Goal: Information Seeking & Learning: Check status

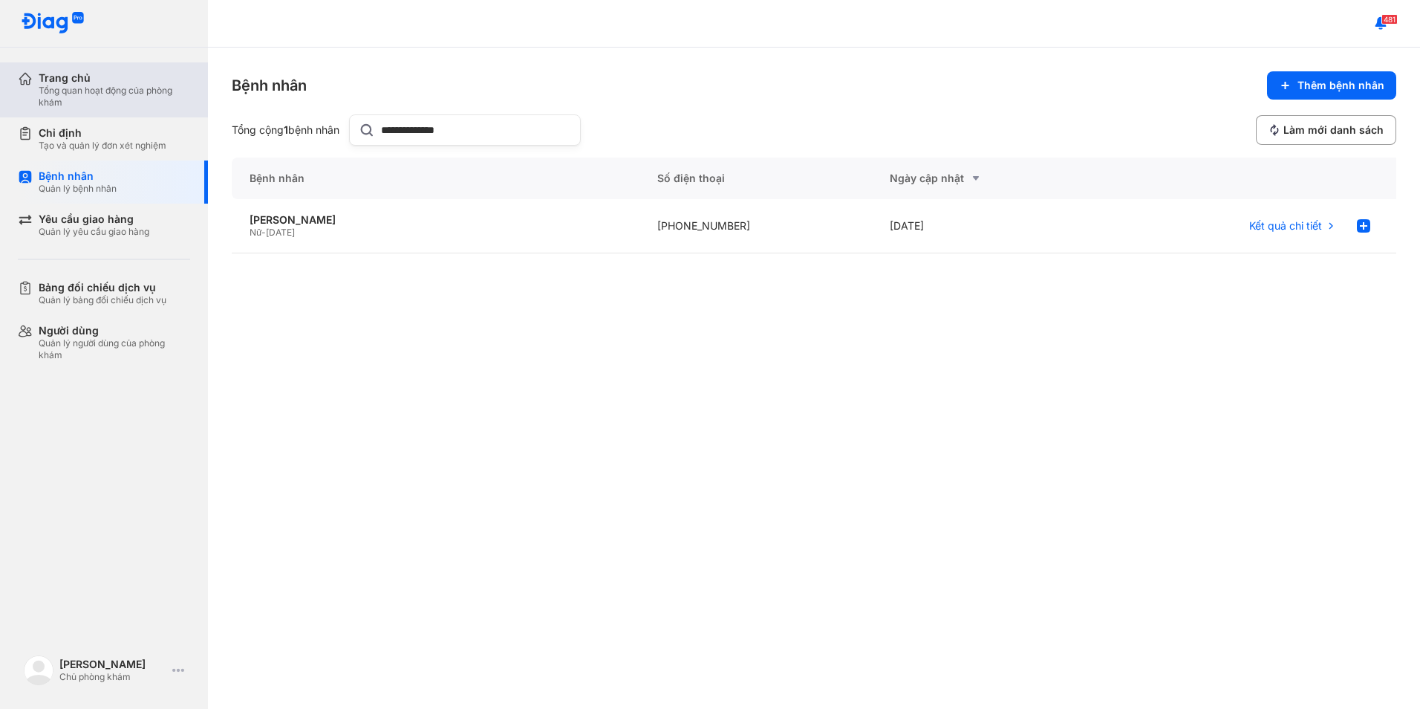
click at [83, 75] on div "Trang chủ" at bounding box center [115, 77] width 152 height 13
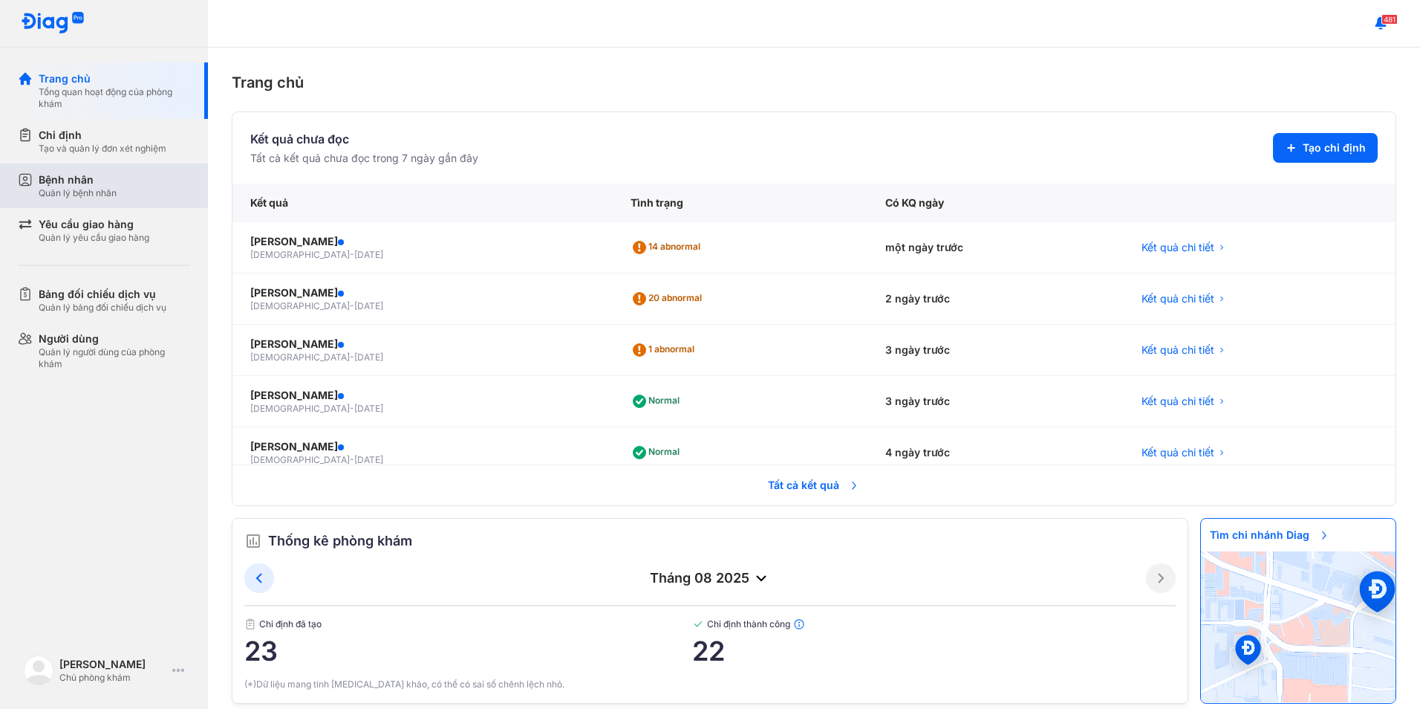
click at [108, 192] on div "Quản lý bệnh nhân" at bounding box center [78, 193] width 78 height 12
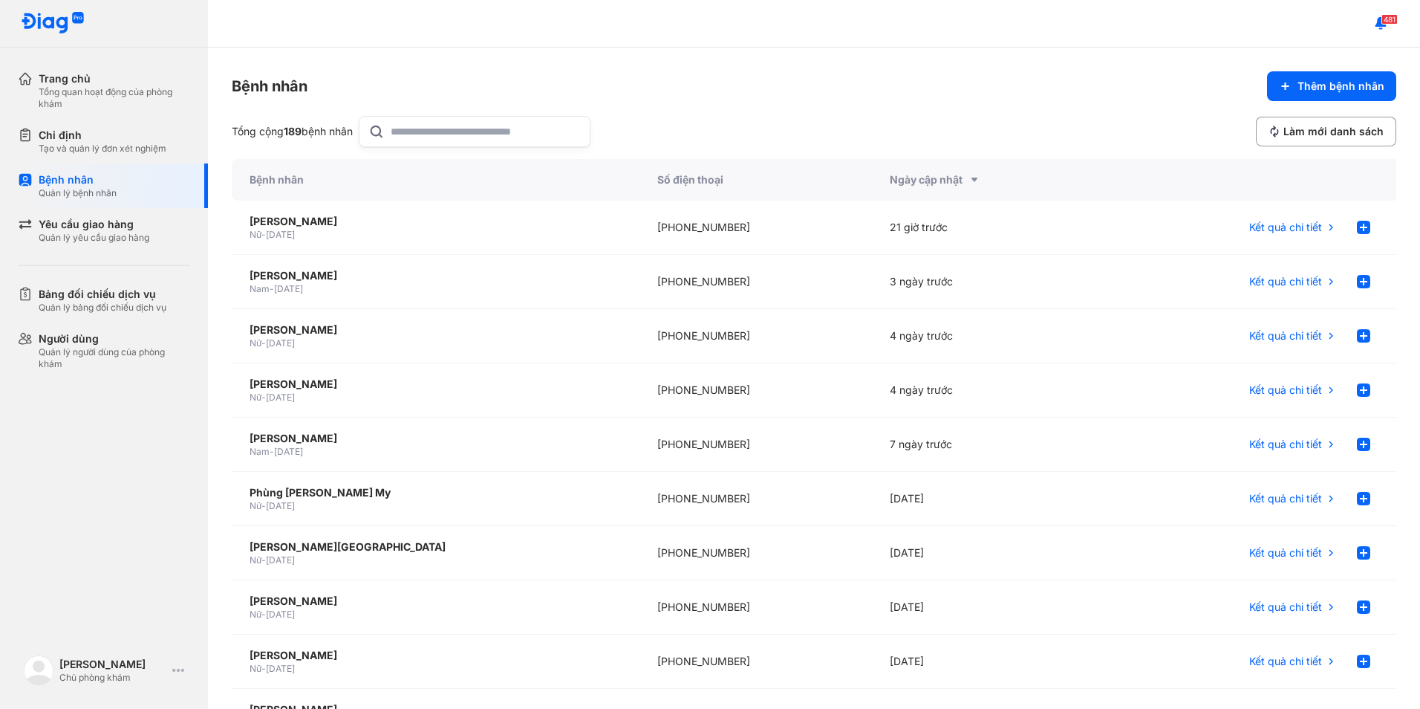
click at [433, 129] on input "text" at bounding box center [486, 132] width 190 height 30
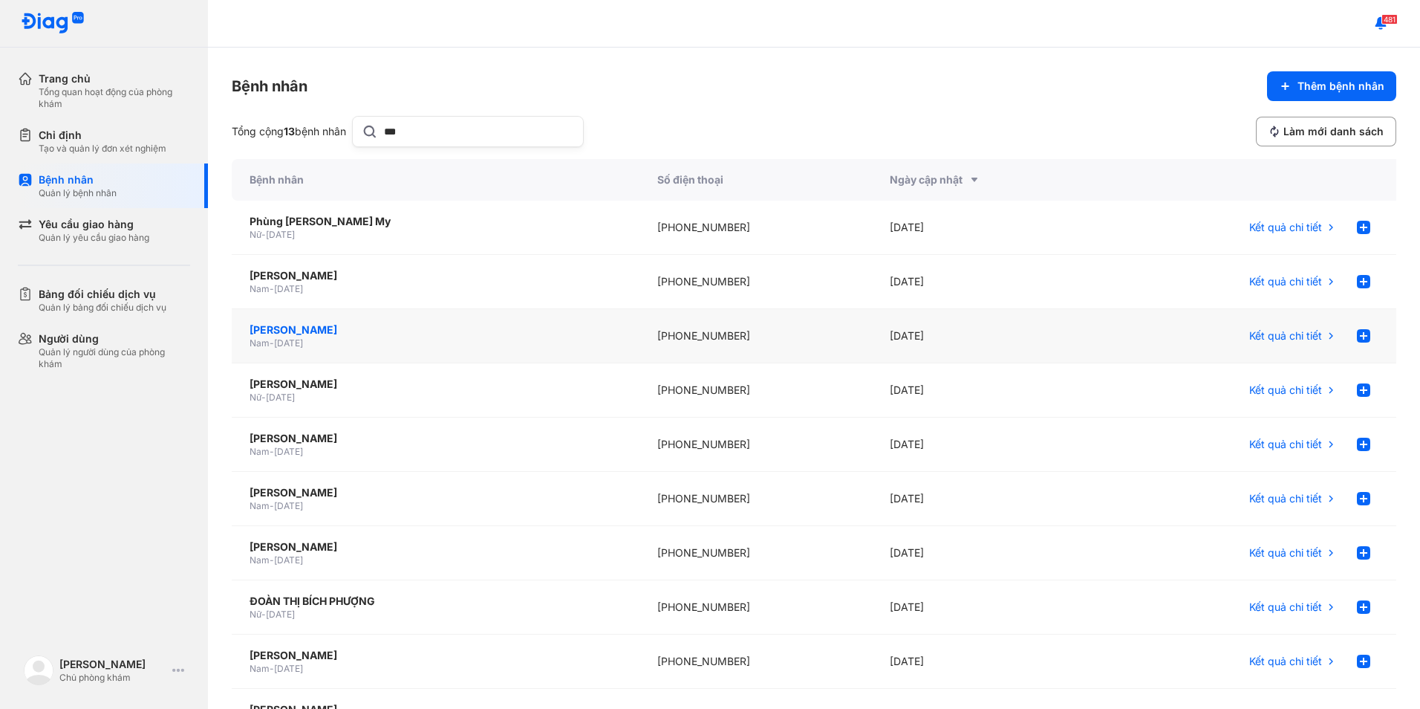
type input "***"
click at [337, 327] on div "[PERSON_NAME]" at bounding box center [436, 329] width 372 height 15
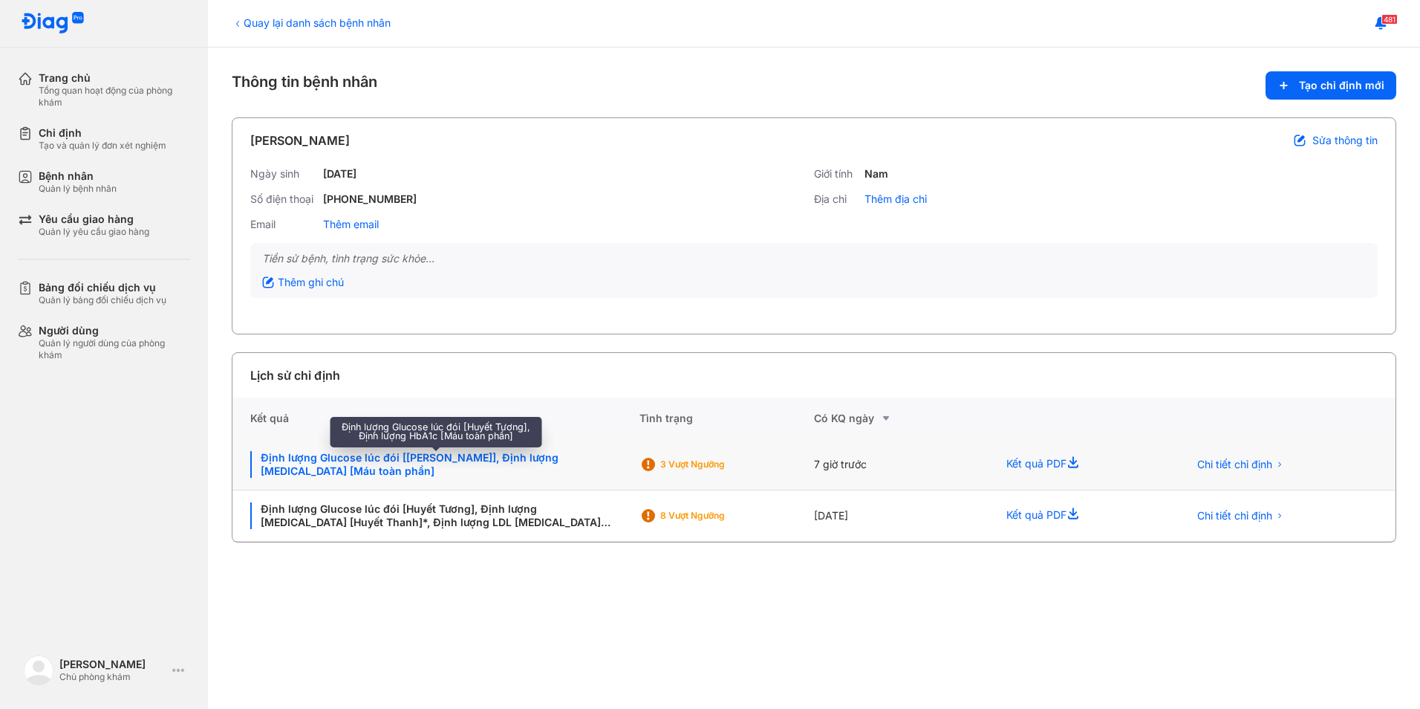
click at [412, 454] on div "Định lượng Glucose lúc đói [Huyết Tương], Định lượng HbA1c [Máu toàn phần]" at bounding box center [435, 464] width 371 height 27
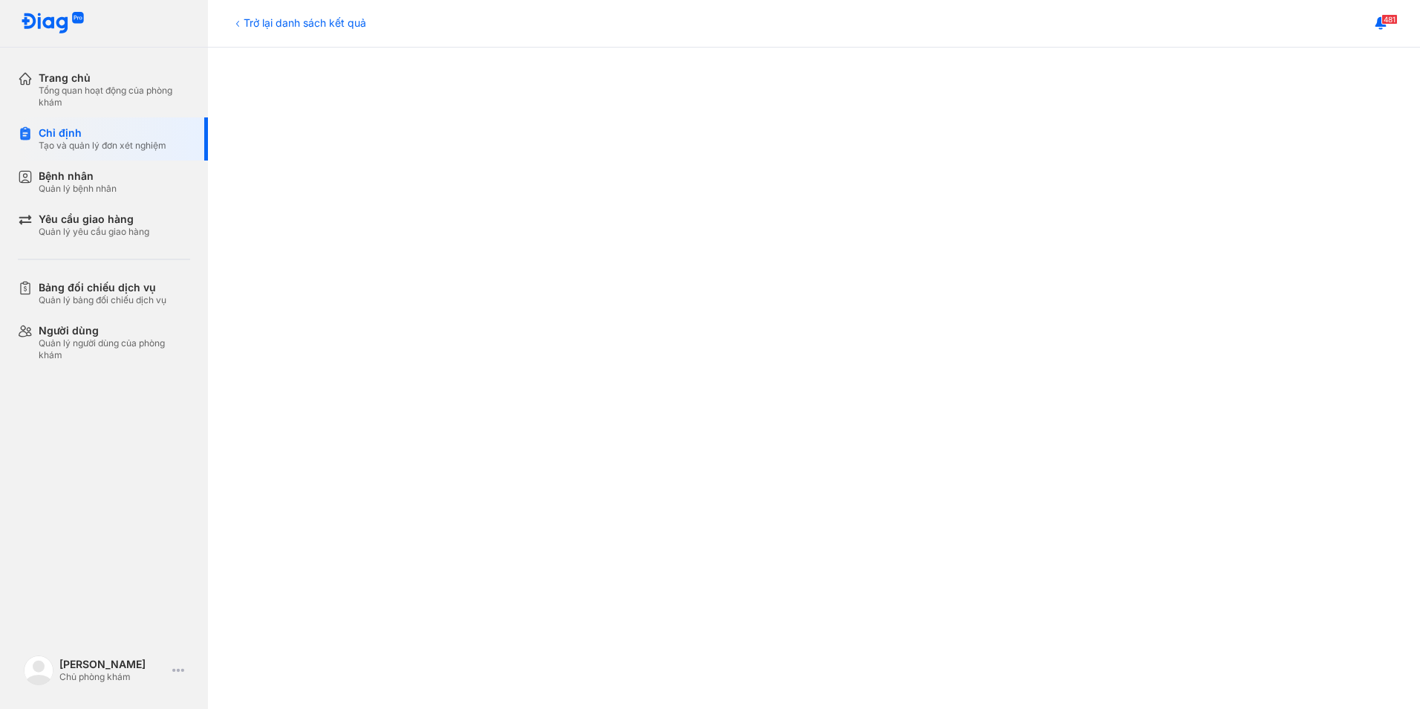
scroll to position [297, 0]
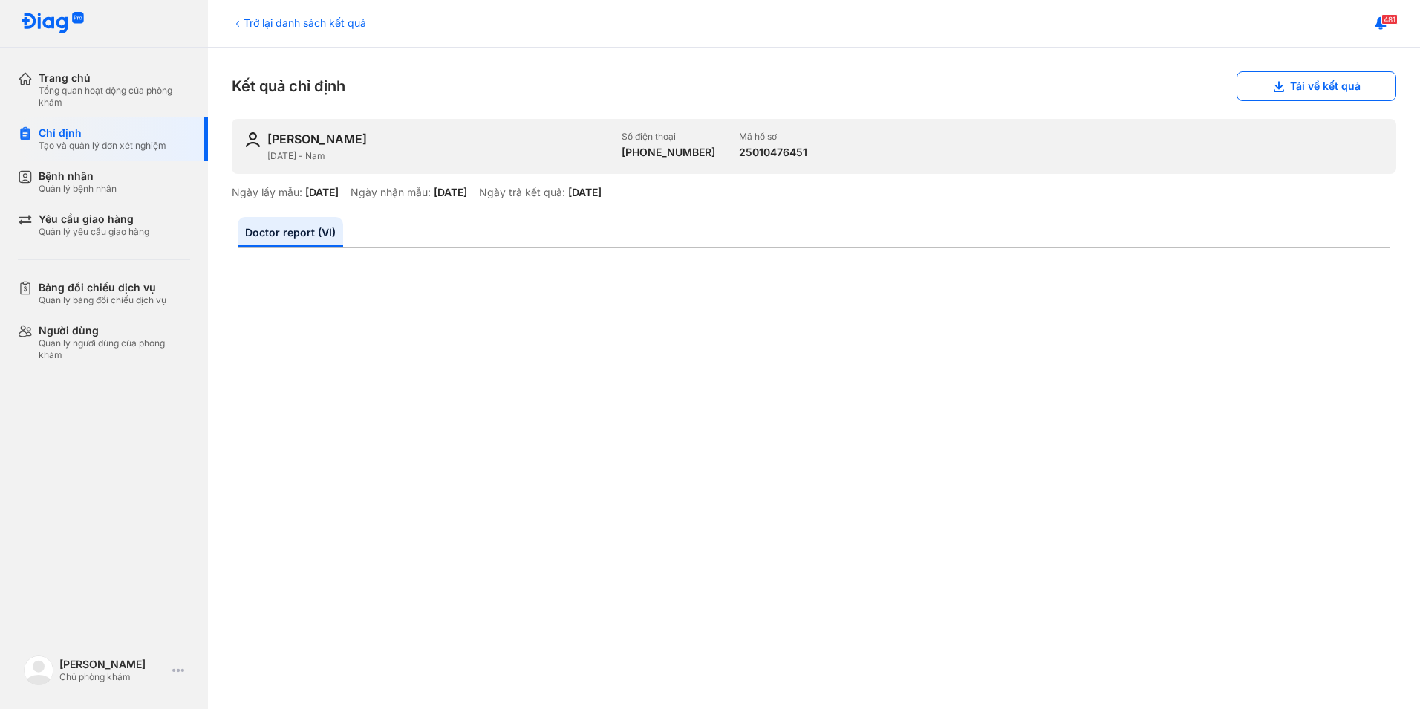
click at [308, 29] on div "Trở lại danh sách kết quả" at bounding box center [299, 23] width 134 height 16
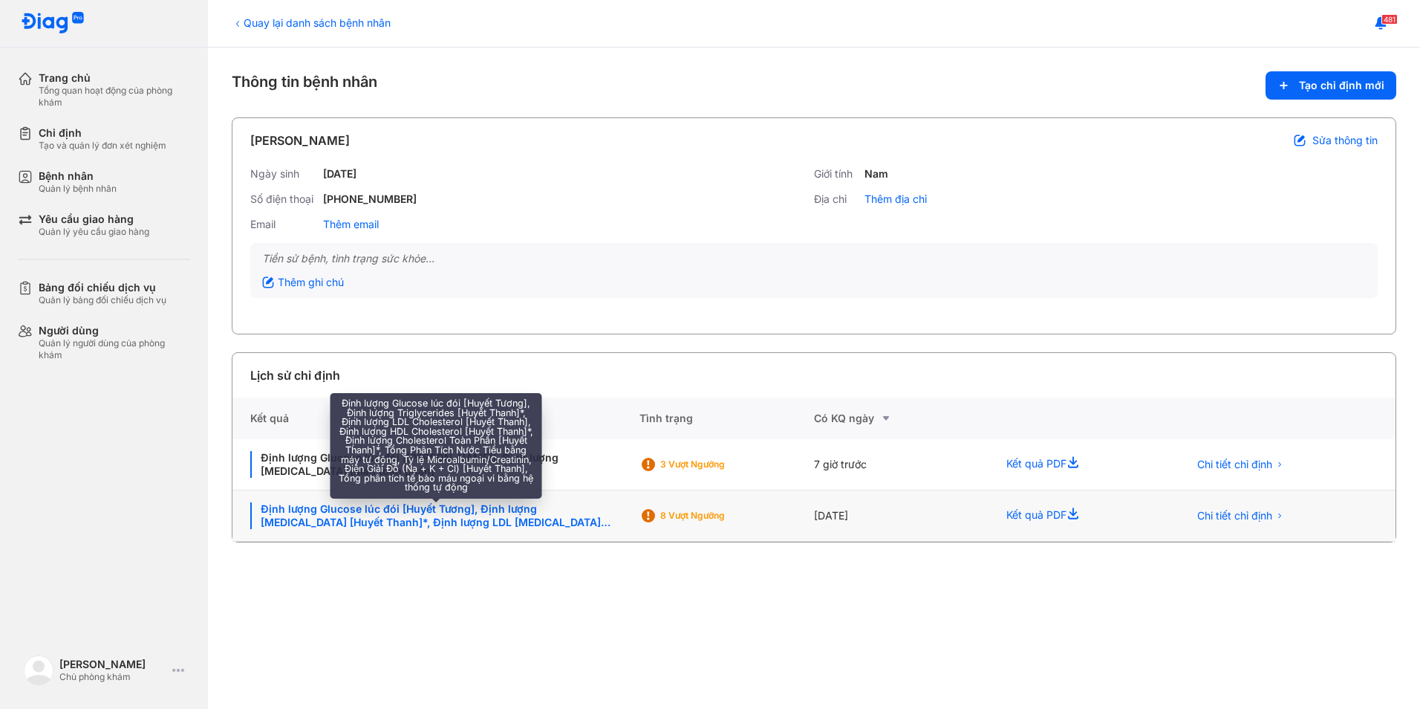
click at [566, 522] on div "Định lượng Glucose lúc đói [Huyết Tương], Định lượng Triglycerides [Huyết Thanh…" at bounding box center [435, 515] width 371 height 27
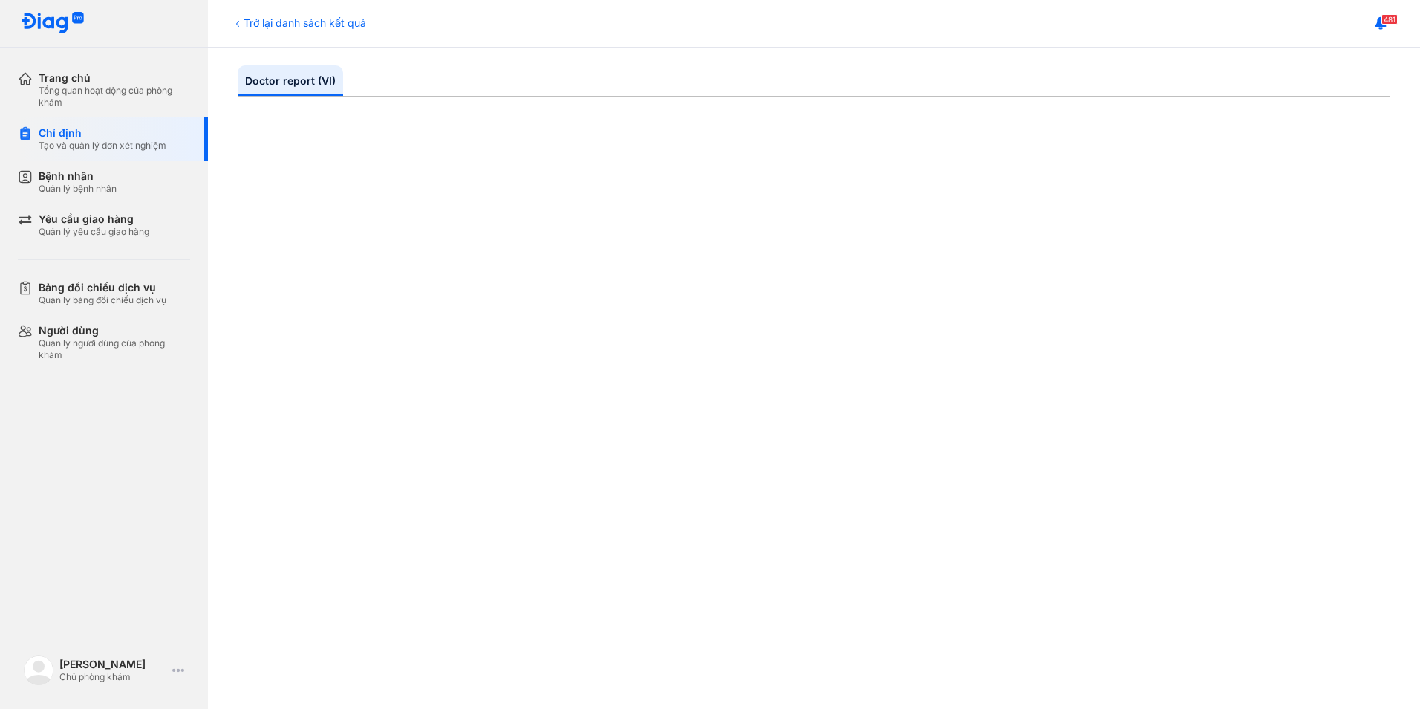
scroll to position [149, 0]
click at [278, 30] on div "Trở lại danh sách kết quả" at bounding box center [299, 23] width 134 height 16
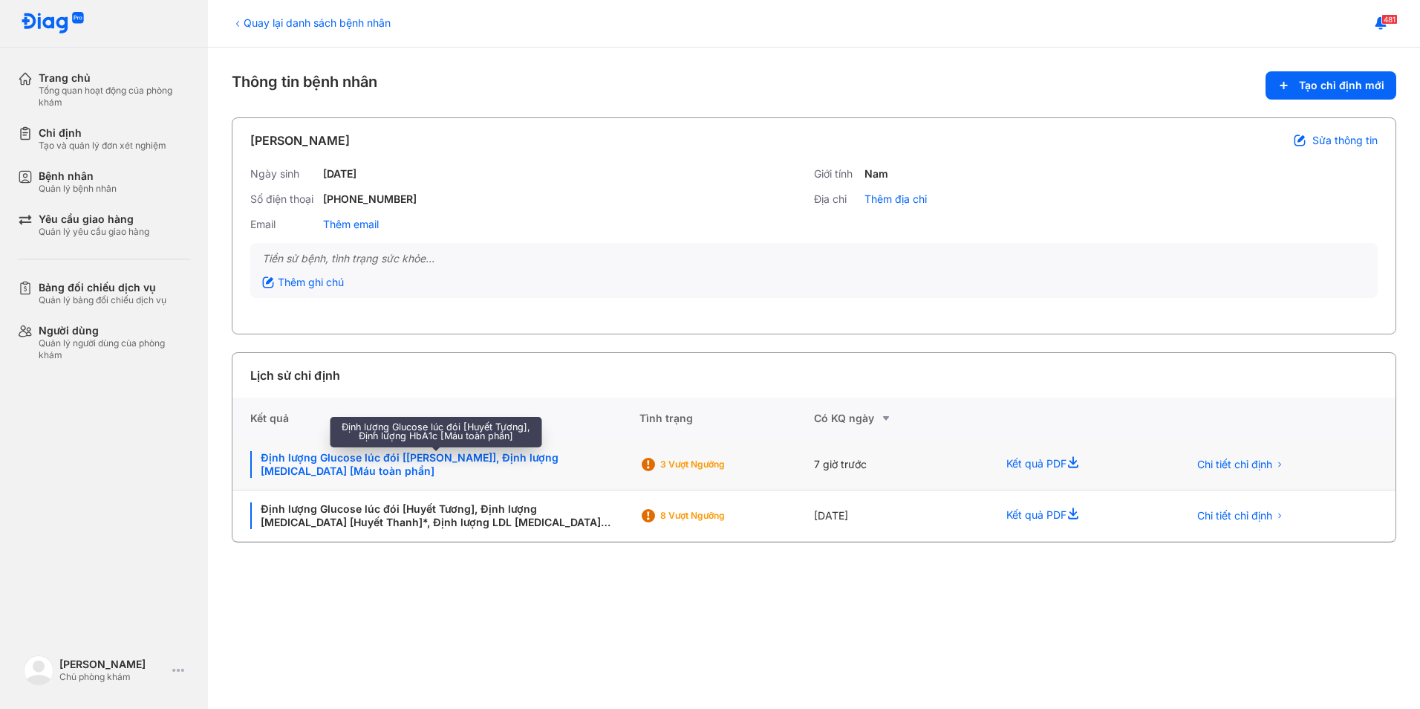
click at [519, 461] on div "Định lượng Glucose lúc đói [Huyết Tương], Định lượng HbA1c [Máu toàn phần]" at bounding box center [435, 464] width 371 height 27
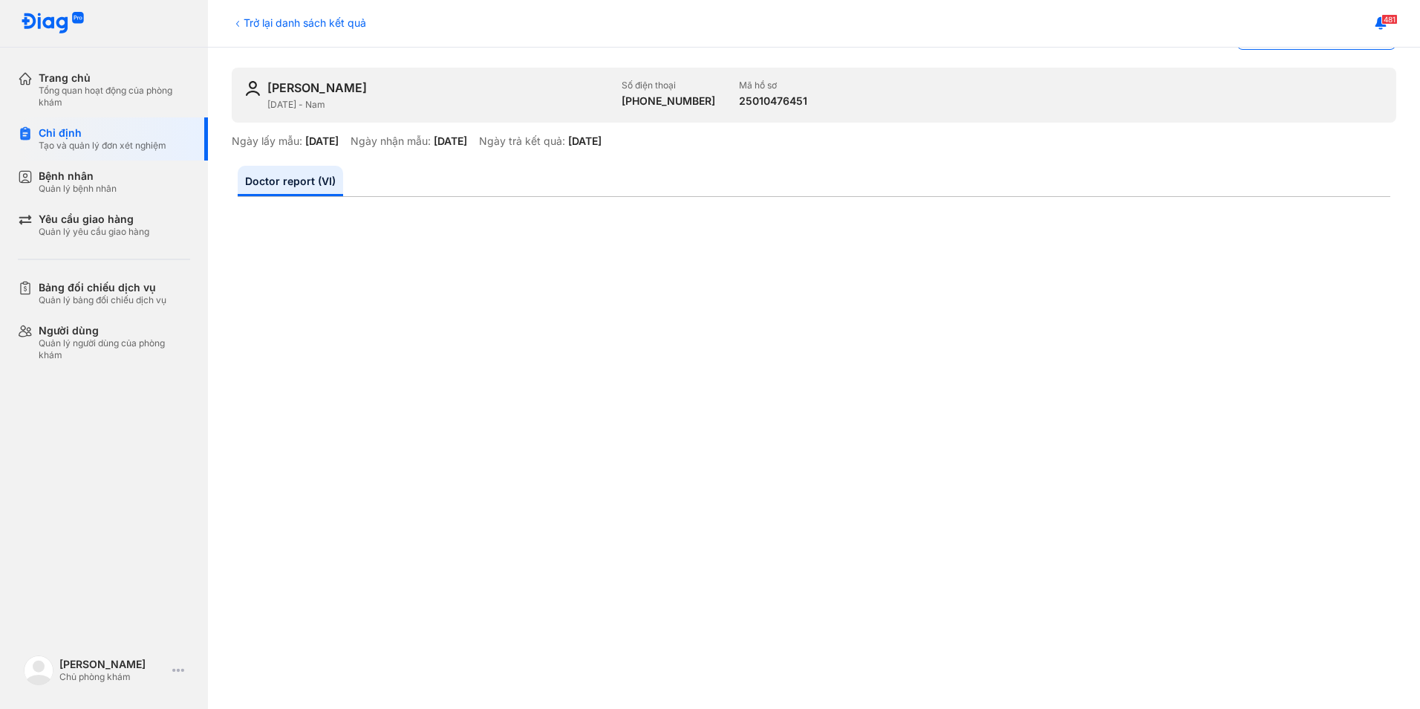
scroll to position [297, 0]
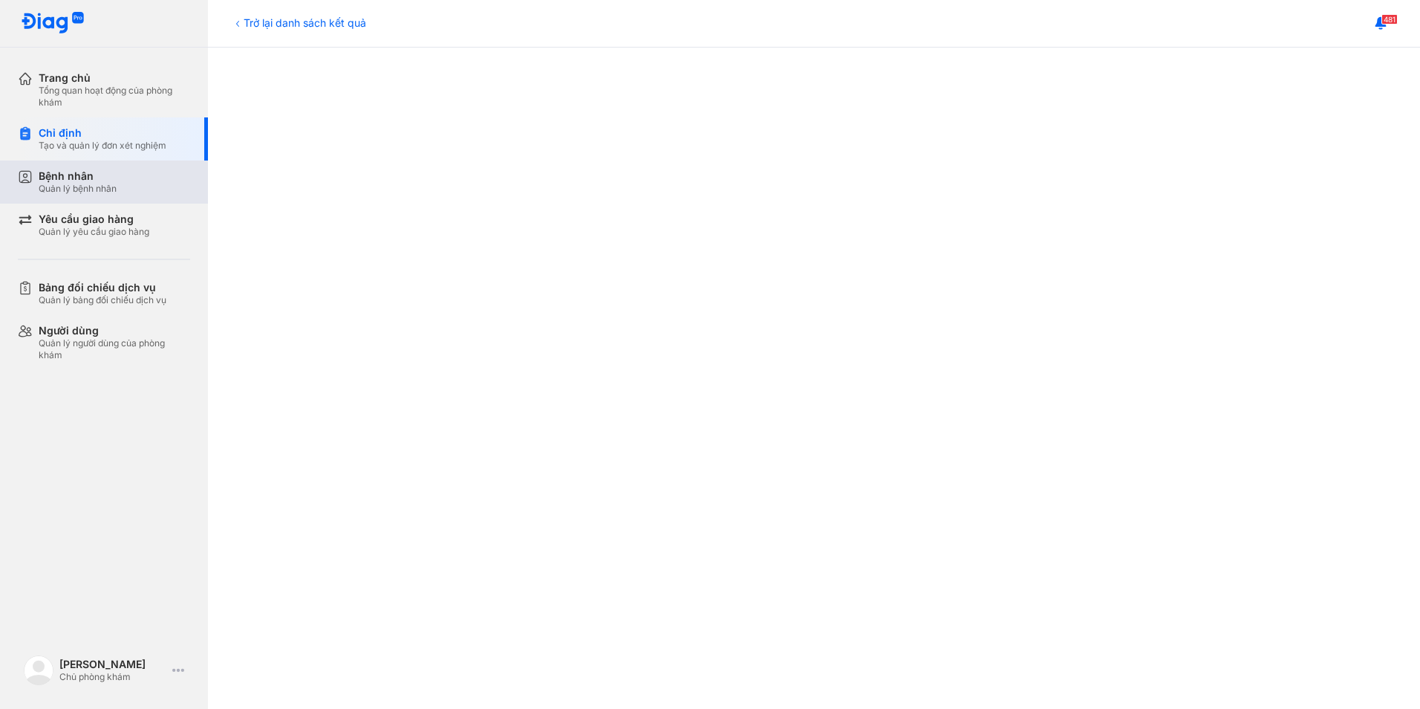
click at [71, 192] on div "Quản lý bệnh nhân" at bounding box center [78, 189] width 78 height 12
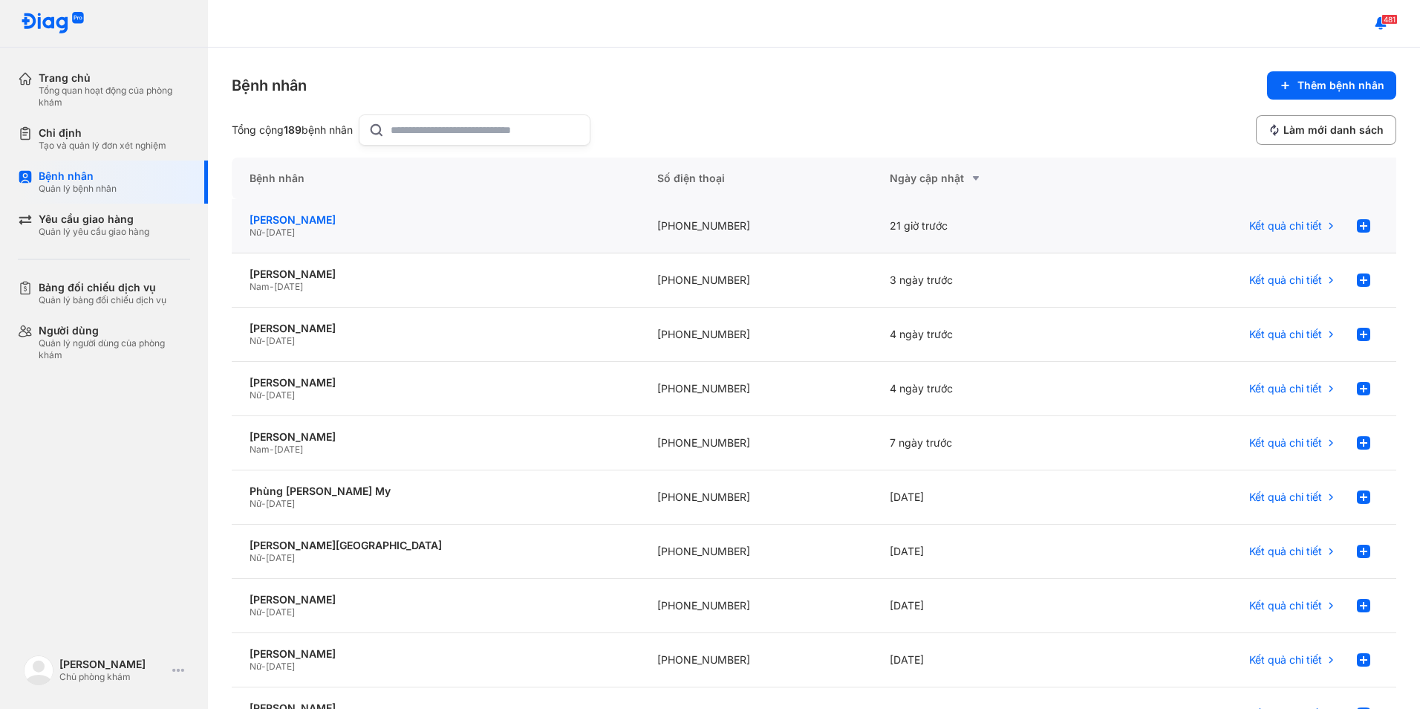
click at [311, 217] on div "Vương Thảo Nguyên" at bounding box center [436, 219] width 372 height 13
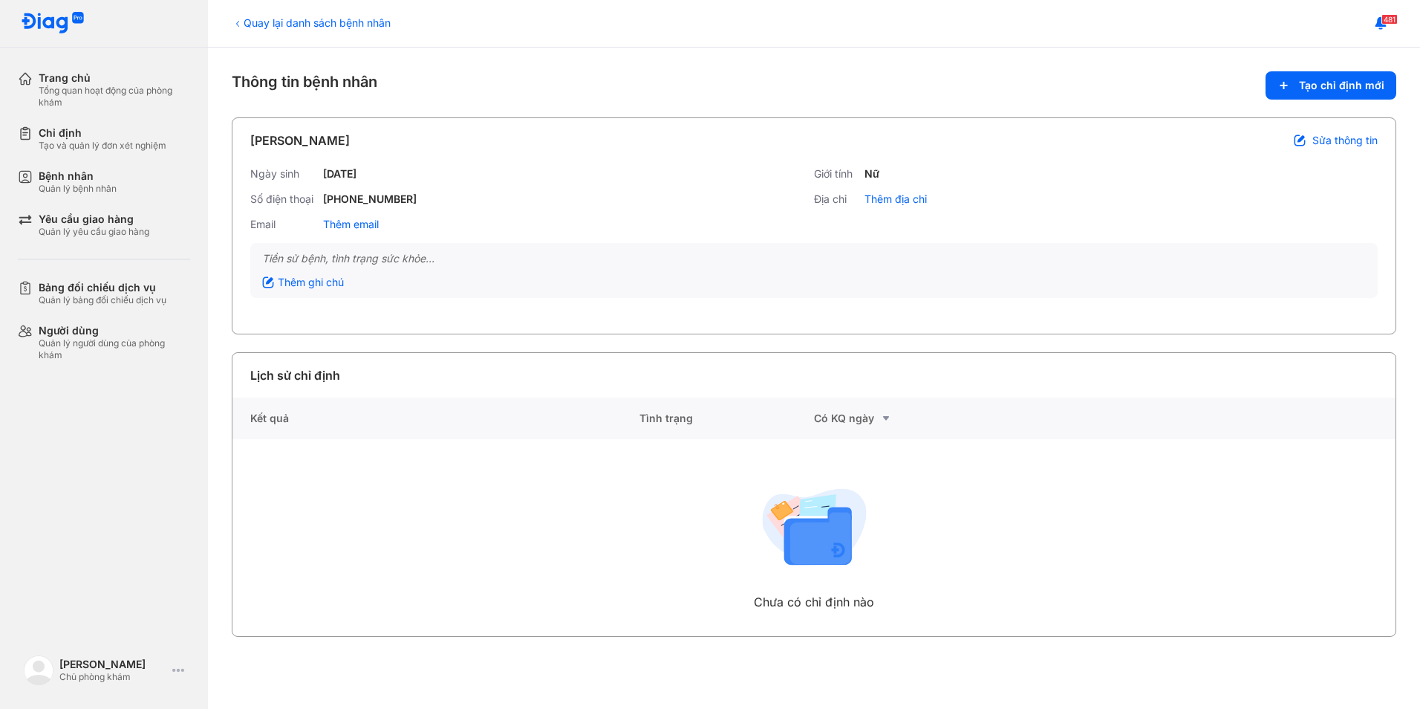
click at [261, 17] on div "Quay lại danh sách bệnh nhân" at bounding box center [311, 23] width 159 height 16
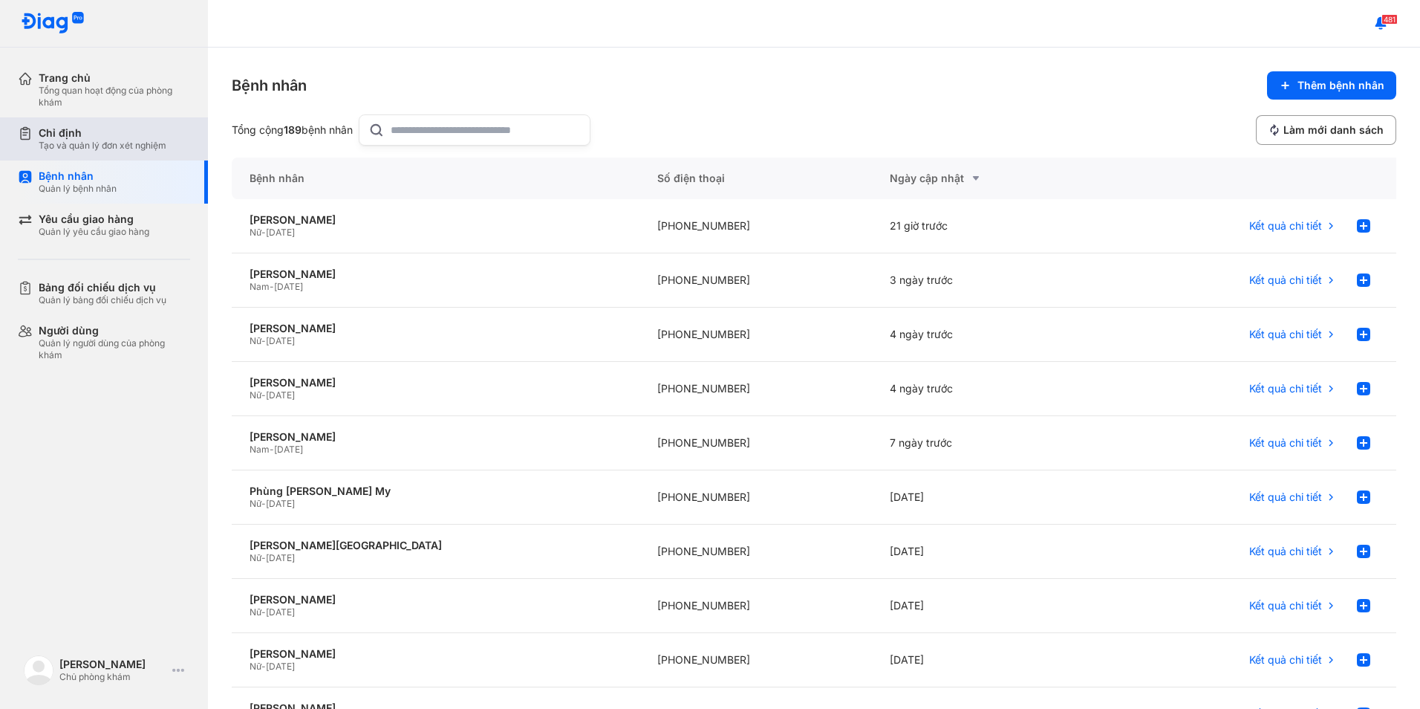
click at [99, 134] on div "Chỉ định" at bounding box center [103, 132] width 128 height 13
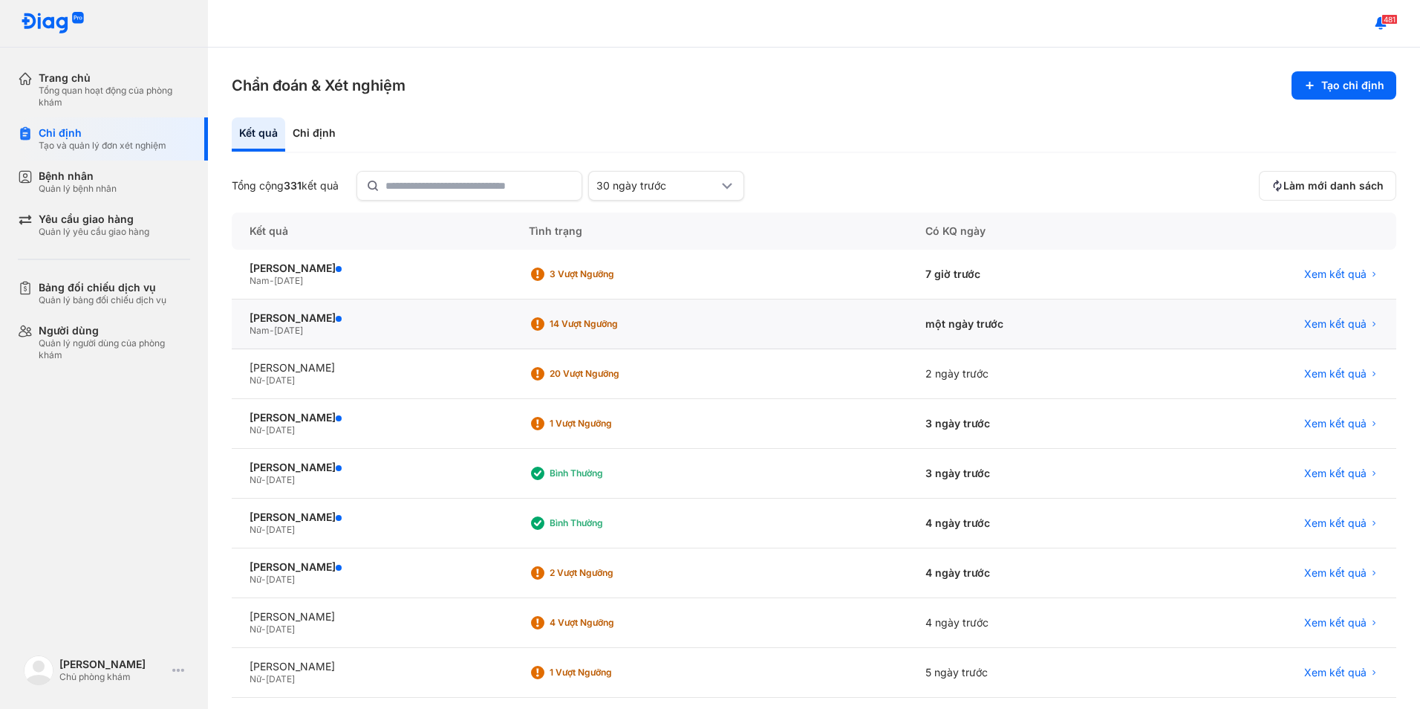
click at [308, 308] on div "VŨ TRẦN HIÊN Nam - 10/08/1980" at bounding box center [371, 324] width 279 height 50
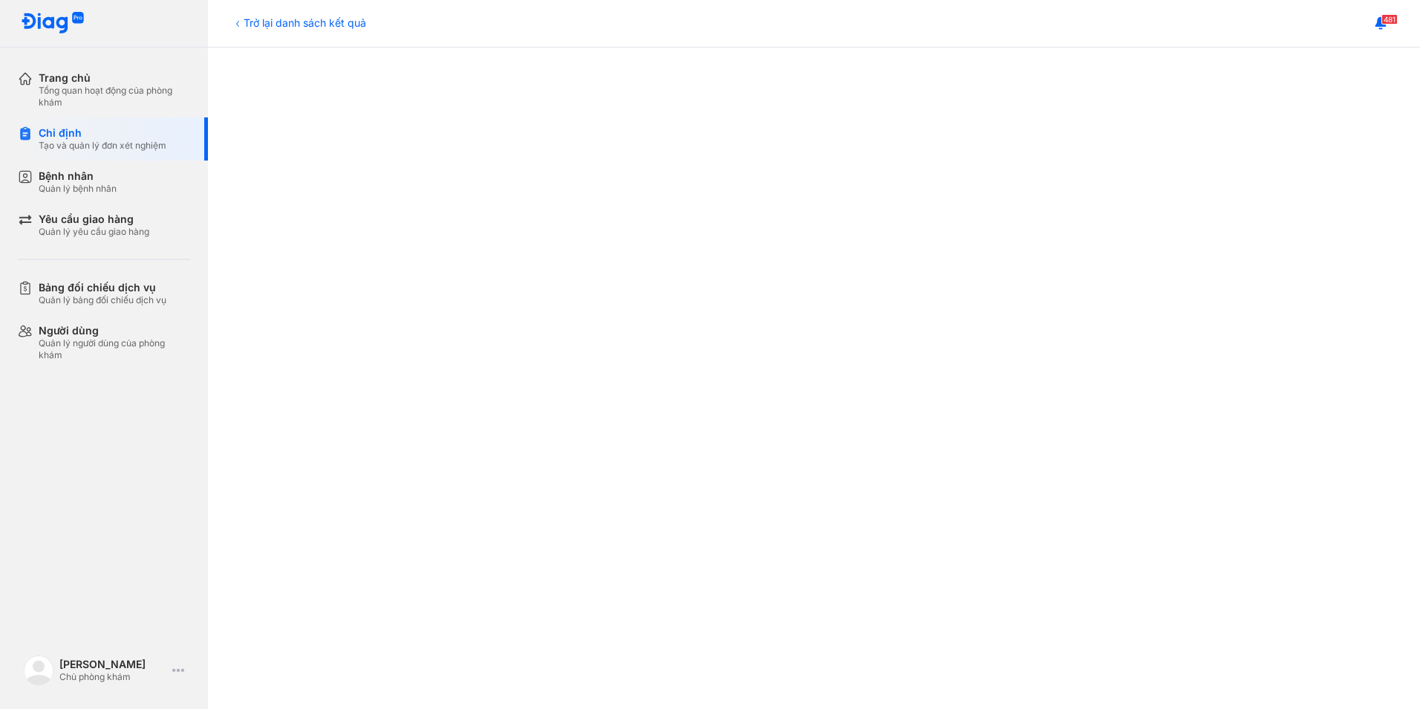
scroll to position [297, 0]
click at [249, 28] on div "Trở lại danh sách kết quả" at bounding box center [299, 23] width 134 height 16
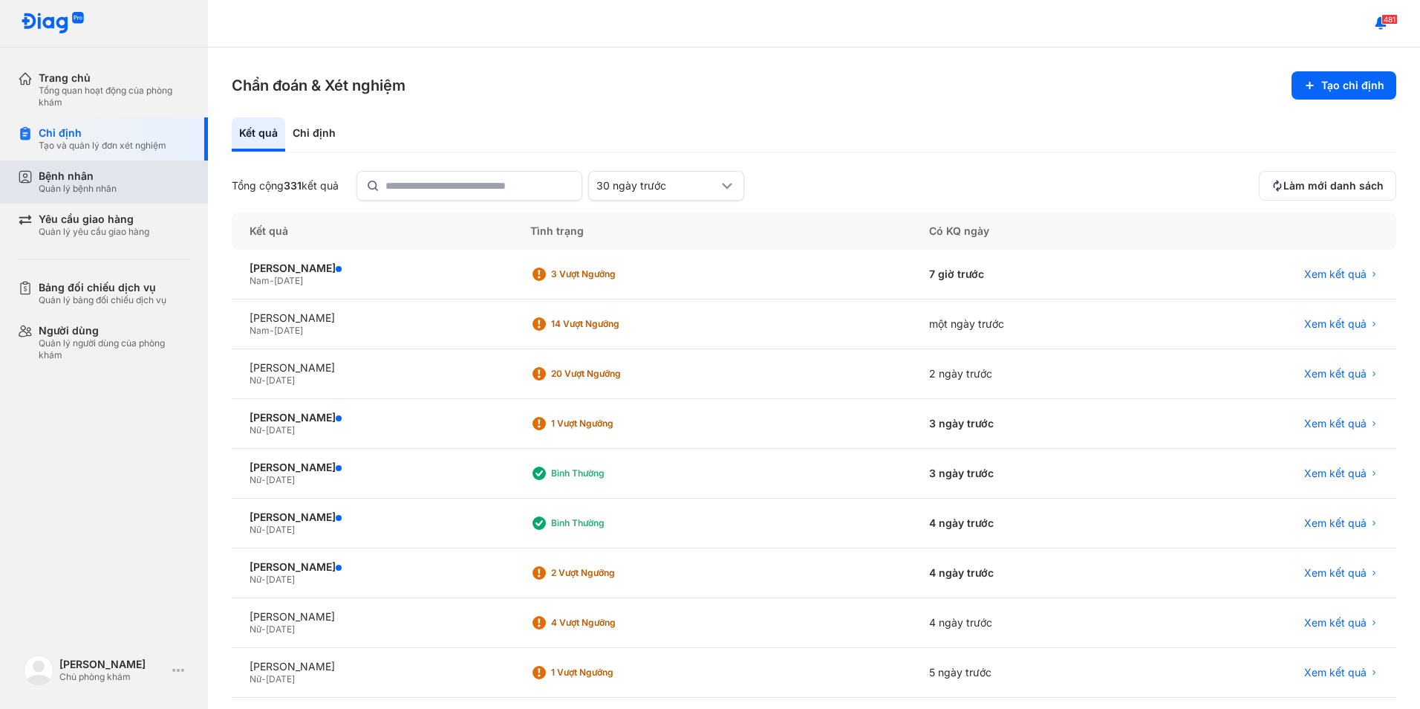
click at [94, 181] on div "Bệnh nhân" at bounding box center [78, 175] width 78 height 13
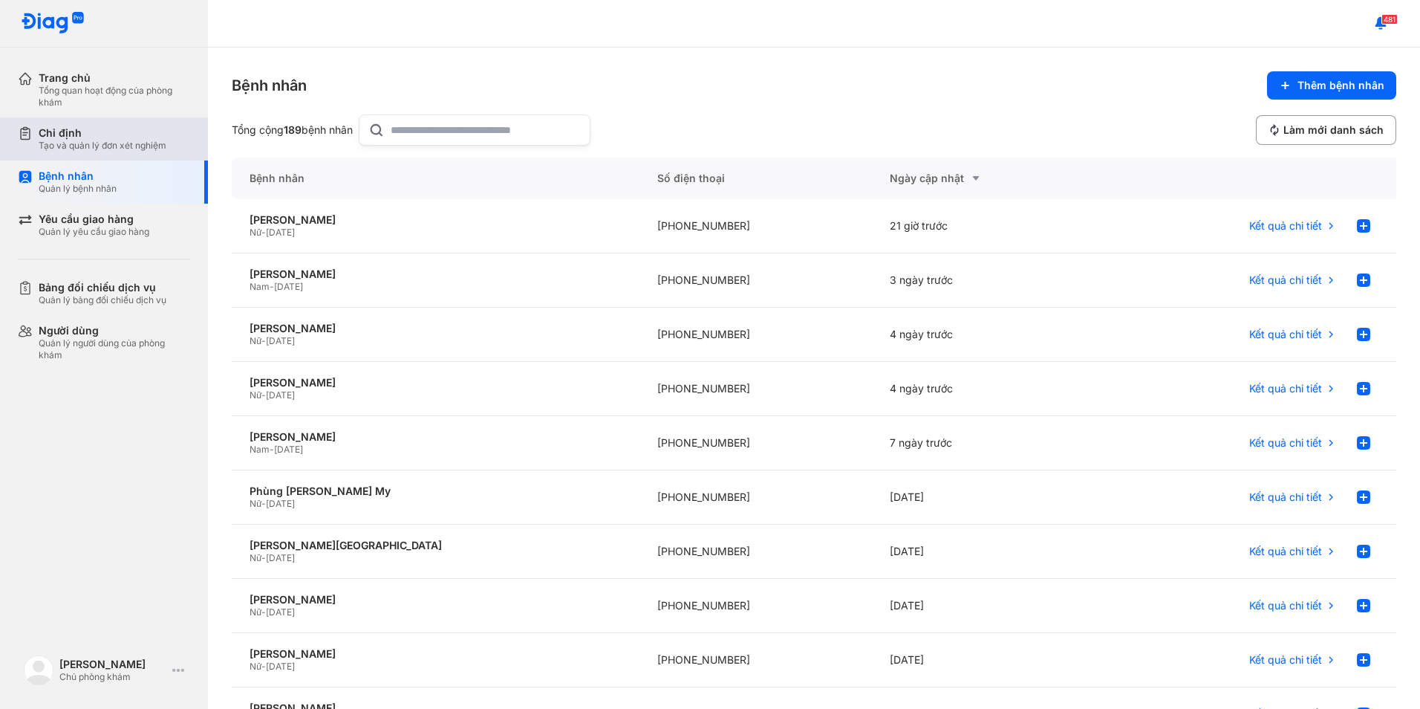
click at [146, 144] on div "Tạo và quản lý đơn xét nghiệm" at bounding box center [103, 146] width 128 height 12
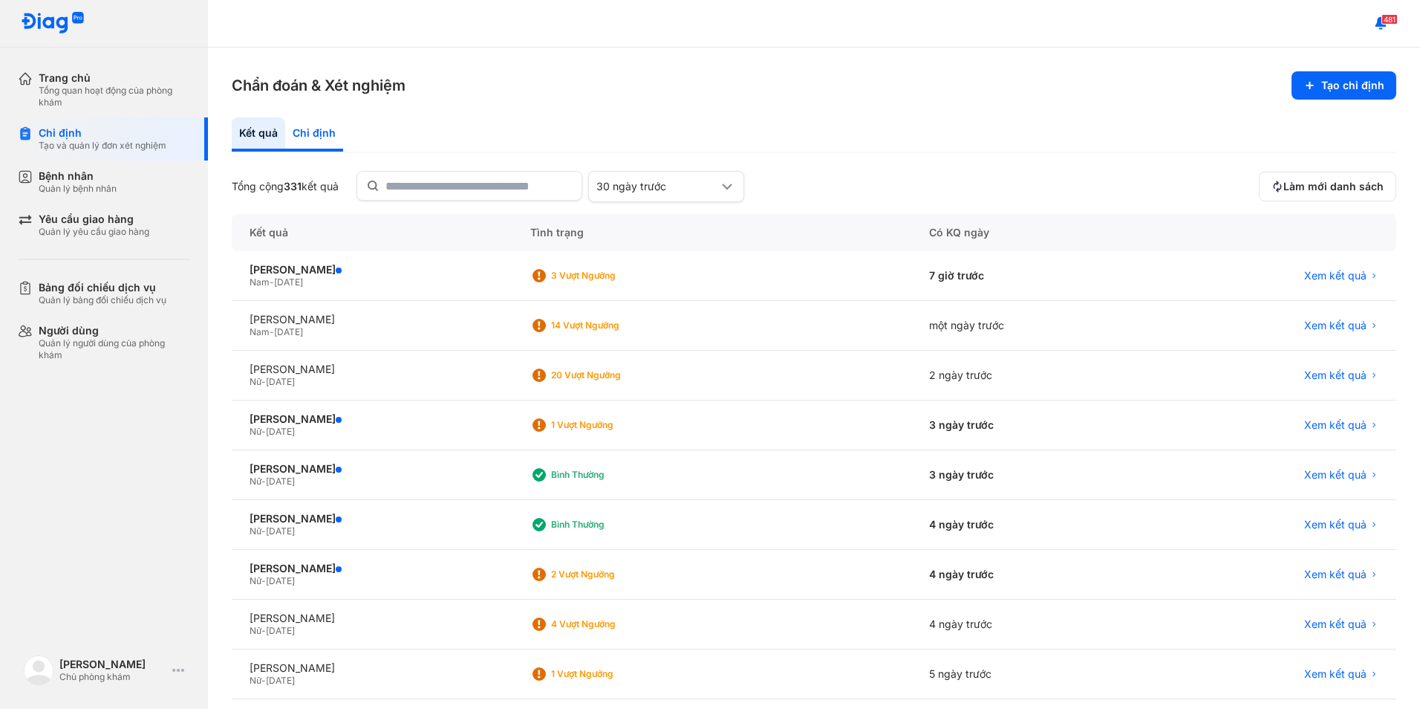
click at [324, 126] on div "Chỉ định" at bounding box center [314, 134] width 58 height 34
